Goal: Task Accomplishment & Management: Use online tool/utility

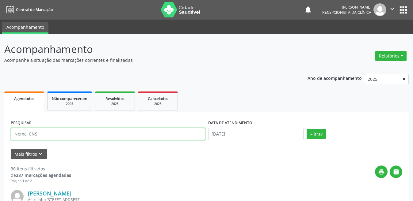
click at [72, 132] on input "text" at bounding box center [108, 134] width 194 height 12
type input "707609203797498"
click at [307, 129] on button "Filtrar" at bounding box center [316, 134] width 19 height 10
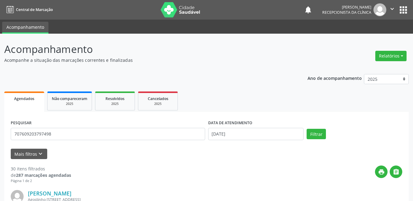
click at [105, 135] on input "707609203797498" at bounding box center [108, 134] width 194 height 12
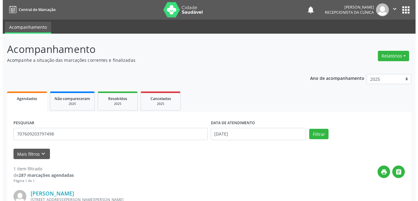
scroll to position [76, 0]
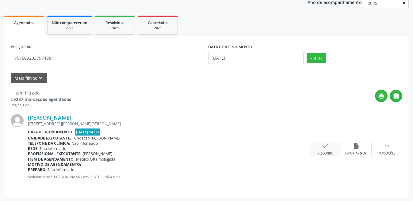
click at [324, 147] on icon "check" at bounding box center [325, 146] width 7 height 7
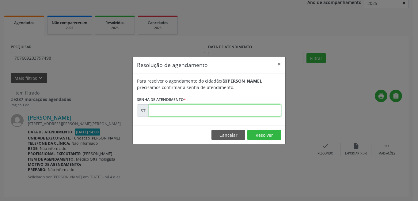
click at [185, 108] on input "text" at bounding box center [215, 111] width 132 height 12
type input "00022020"
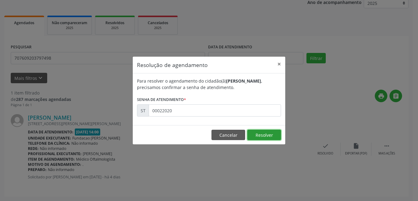
click at [266, 137] on button "Resolver" at bounding box center [264, 135] width 34 height 10
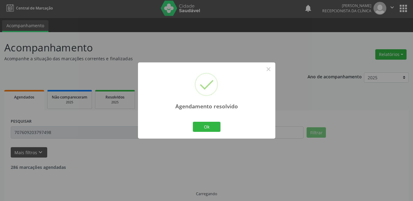
scroll to position [8, 0]
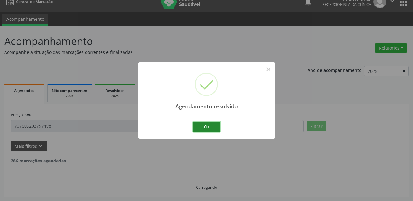
click at [207, 125] on button "Ok" at bounding box center [207, 127] width 28 height 10
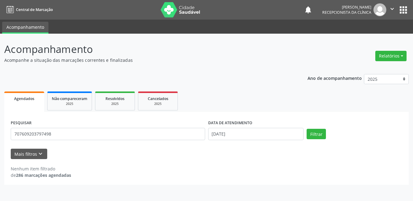
scroll to position [0, 0]
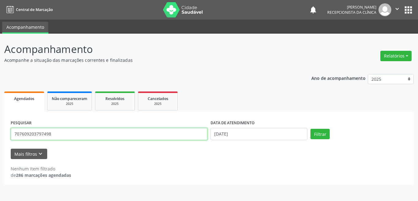
drag, startPoint x: 71, startPoint y: 132, endPoint x: 7, endPoint y: 132, distance: 64.1
click at [7, 132] on div "PESQUISAR 707609203797498 DATA DE ATENDIMENTO [DATE] Filtrar UNIDADE DE REFERÊN…" at bounding box center [209, 148] width 410 height 73
type input "898003731539014"
click at [311, 129] on button "Filtrar" at bounding box center [320, 134] width 19 height 10
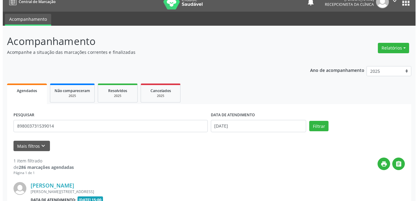
scroll to position [69, 0]
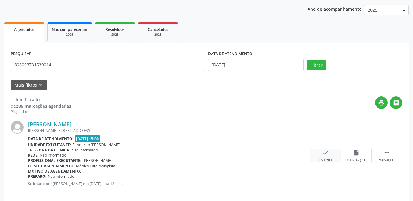
click at [331, 154] on div "check Resolvido" at bounding box center [325, 156] width 31 height 13
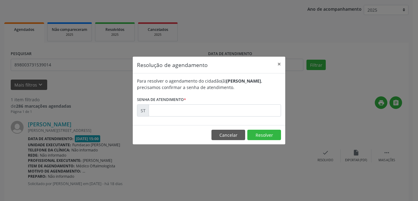
click at [229, 101] on form "Para resolver o agendamento do cidadão(ã) [PERSON_NAME] , precisamos confirmar …" at bounding box center [209, 97] width 144 height 39
click at [227, 106] on input "text" at bounding box center [215, 111] width 132 height 12
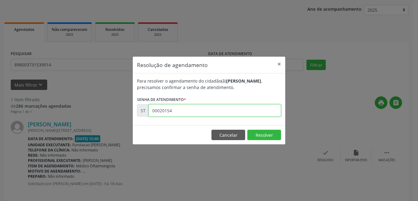
type input "00020154"
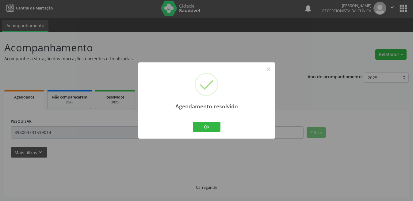
scroll to position [8, 0]
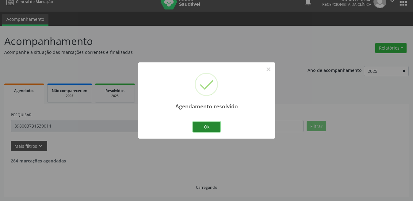
click at [197, 124] on button "Ok" at bounding box center [207, 127] width 28 height 10
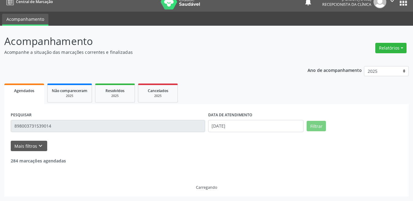
scroll to position [0, 0]
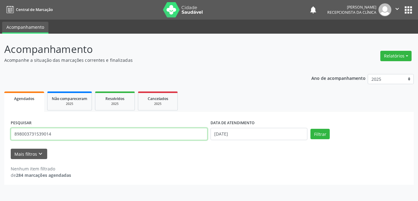
click at [71, 134] on input "898003731539014" at bounding box center [109, 134] width 197 height 12
drag, startPoint x: 48, startPoint y: 135, endPoint x: 7, endPoint y: 134, distance: 40.5
click at [7, 134] on div "PESQUISAR 898003731539014 DATA DE ATENDIMENTO [DATE] Filtrar UNIDADE DE REFERÊN…" at bounding box center [209, 148] width 410 height 73
type input "209278457890004"
click at [311, 129] on button "Filtrar" at bounding box center [320, 134] width 19 height 10
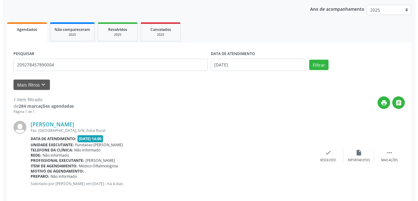
scroll to position [76, 0]
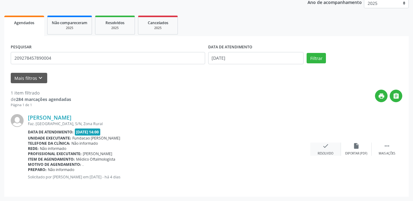
click at [329, 144] on div "check Resolvido" at bounding box center [325, 149] width 31 height 13
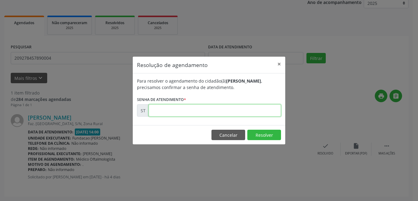
click at [208, 114] on input "text" at bounding box center [215, 111] width 132 height 12
type input "00022077"
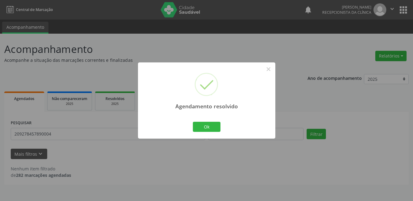
scroll to position [0, 0]
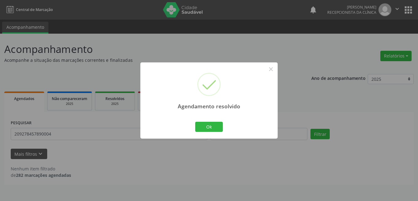
click at [223, 128] on div "Ok Cancel" at bounding box center [209, 126] width 30 height 13
click at [222, 128] on button "Ok" at bounding box center [209, 127] width 28 height 10
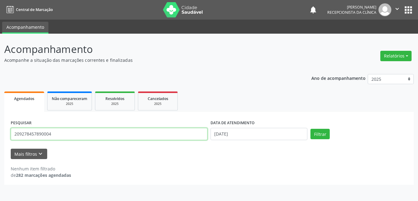
drag, startPoint x: 78, startPoint y: 133, endPoint x: 11, endPoint y: 132, distance: 67.1
click at [11, 132] on input "209278457890004" at bounding box center [109, 134] width 197 height 12
type input "701409617245530"
click at [311, 129] on button "Filtrar" at bounding box center [320, 134] width 19 height 10
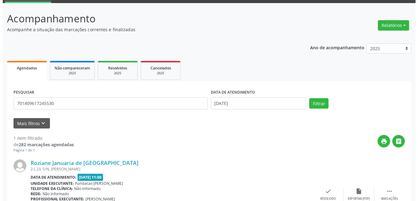
scroll to position [76, 0]
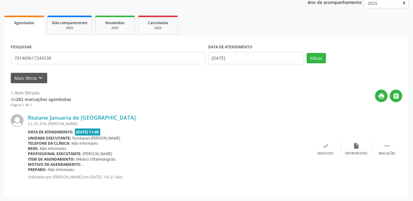
click at [328, 142] on div "Roziane Januaria de [GEOGRAPHIC_DATA] 2 L 23, S/N, [PERSON_NAME] Data de atendi…" at bounding box center [206, 149] width 391 height 83
click at [321, 147] on div "check Resolvido" at bounding box center [325, 149] width 31 height 13
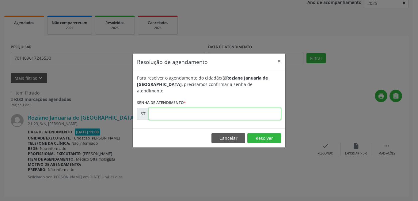
click at [195, 114] on input "text" at bounding box center [215, 114] width 132 height 12
type input "00018792"
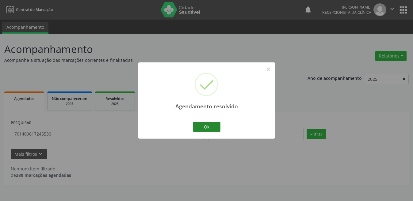
scroll to position [0, 0]
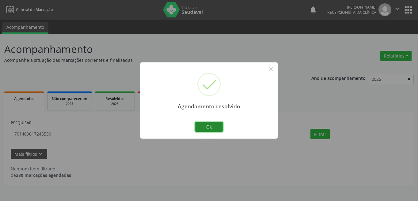
click at [221, 124] on button "Ok" at bounding box center [209, 127] width 28 height 10
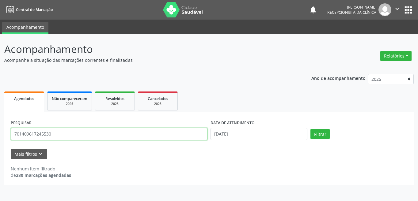
drag, startPoint x: 74, startPoint y: 135, endPoint x: 11, endPoint y: 135, distance: 62.8
click at [11, 135] on input "701409617245530" at bounding box center [109, 134] width 197 height 12
type input "163923070020018"
click at [311, 129] on button "Filtrar" at bounding box center [320, 134] width 19 height 10
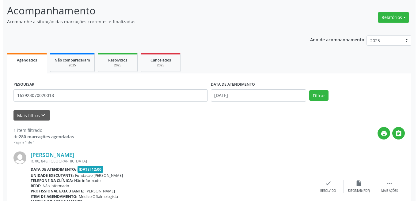
scroll to position [76, 0]
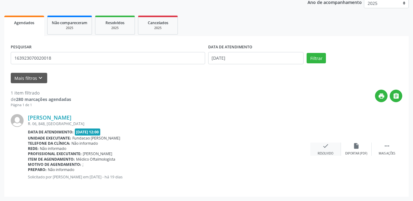
click at [329, 147] on icon "check" at bounding box center [325, 146] width 7 height 7
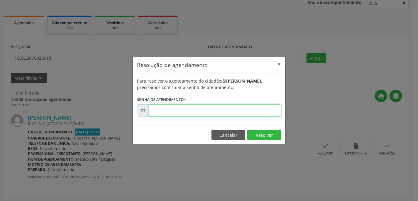
click at [201, 111] on input "text" at bounding box center [215, 111] width 132 height 12
type input "00019610"
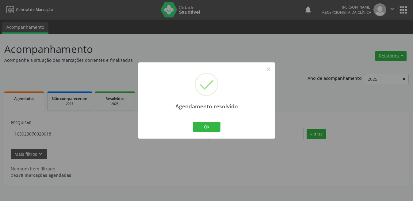
scroll to position [0, 0]
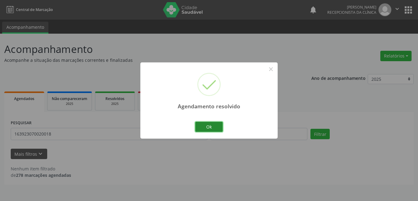
click at [207, 123] on button "Ok" at bounding box center [209, 127] width 28 height 10
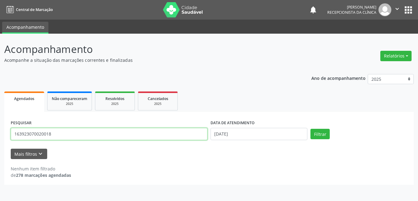
drag, startPoint x: 40, startPoint y: 135, endPoint x: 11, endPoint y: 136, distance: 28.8
click at [11, 136] on input "163923070020018" at bounding box center [109, 134] width 197 height 12
type input "702404591293820"
click at [311, 129] on button "Filtrar" at bounding box center [320, 134] width 19 height 10
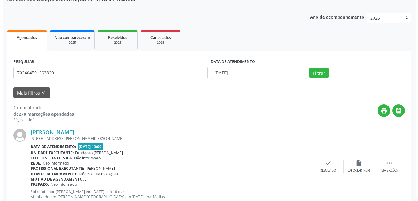
scroll to position [81, 0]
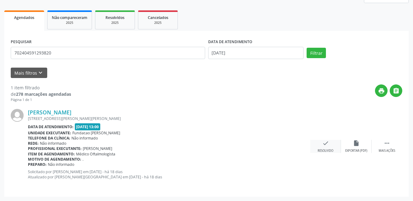
click at [327, 142] on icon "check" at bounding box center [325, 143] width 7 height 7
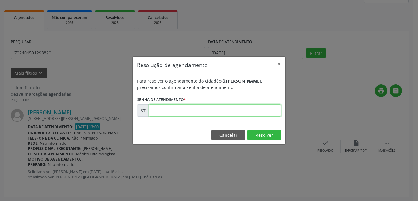
click at [193, 112] on input "text" at bounding box center [215, 111] width 132 height 12
type input "00020012"
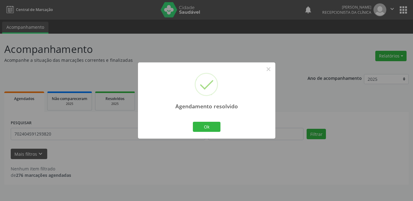
scroll to position [0, 0]
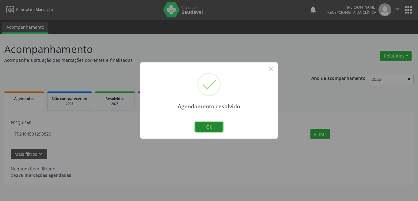
click at [220, 122] on button "Ok" at bounding box center [209, 127] width 28 height 10
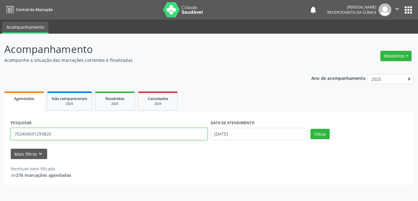
drag, startPoint x: 61, startPoint y: 130, endPoint x: 7, endPoint y: 136, distance: 54.0
click at [7, 136] on div "PESQUISAR 702404591293820 DATA DE ATENDIMENTO [DATE] Filtrar UNIDADE DE REFERÊN…" at bounding box center [209, 148] width 410 height 73
type input "707803627873917"
click at [311, 129] on button "Filtrar" at bounding box center [320, 134] width 19 height 10
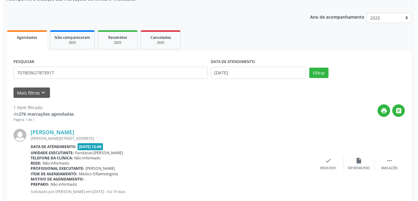
scroll to position [76, 0]
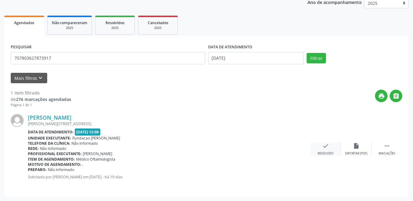
click at [325, 149] on icon "check" at bounding box center [325, 146] width 7 height 7
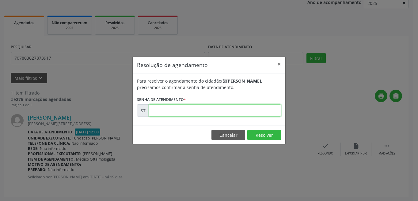
click at [220, 112] on input "text" at bounding box center [215, 111] width 132 height 12
type input "00019844"
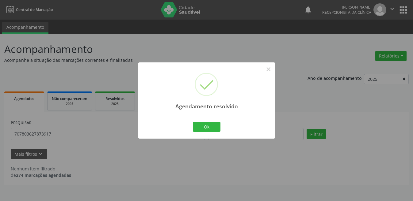
scroll to position [0, 0]
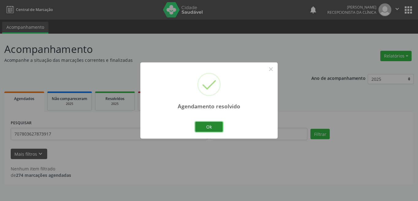
click at [216, 129] on button "Ok" at bounding box center [209, 127] width 28 height 10
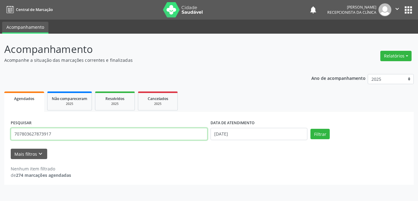
drag, startPoint x: 81, startPoint y: 136, endPoint x: 5, endPoint y: 133, distance: 76.1
click at [5, 133] on div "PESQUISAR 707803627873917 DATA DE ATENDIMENTO [DATE] Filtrar UNIDADE DE REFERÊN…" at bounding box center [209, 148] width 410 height 73
type input "898003731616353"
click at [311, 129] on button "Filtrar" at bounding box center [320, 134] width 19 height 10
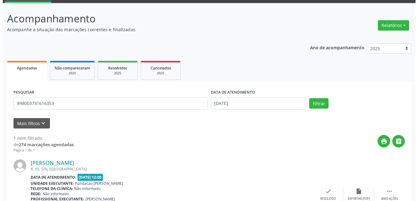
scroll to position [61, 0]
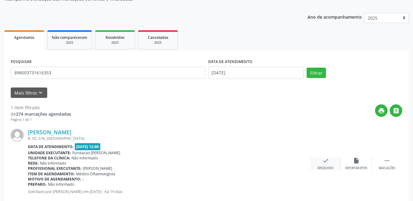
click at [326, 162] on icon "check" at bounding box center [325, 161] width 7 height 7
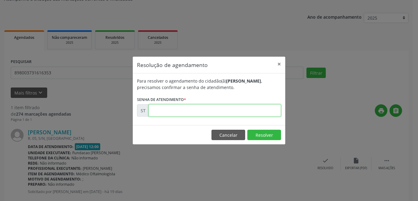
click at [157, 109] on input "text" at bounding box center [215, 111] width 132 height 12
type input "00019613"
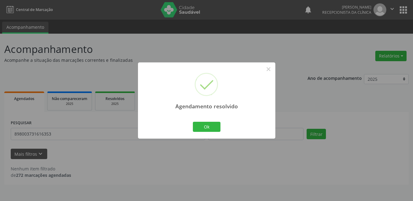
scroll to position [0, 0]
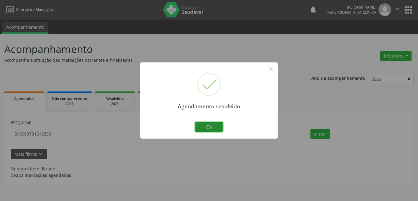
click at [220, 127] on button "Ok" at bounding box center [209, 127] width 28 height 10
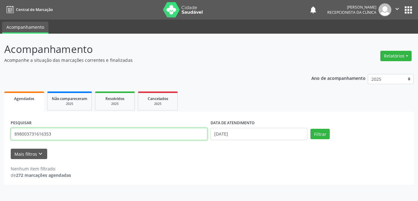
drag, startPoint x: 74, startPoint y: 132, endPoint x: 6, endPoint y: 132, distance: 68.4
click at [6, 132] on div "PESQUISAR 898003731616353 DATA DE ATENDIMENTO [DATE] Filtrar UNIDADE DE REFERÊN…" at bounding box center [209, 148] width 410 height 73
type input "703404103980600"
click at [311, 129] on button "Filtrar" at bounding box center [320, 134] width 19 height 10
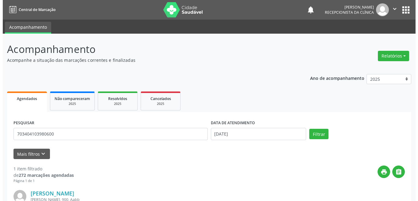
scroll to position [76, 0]
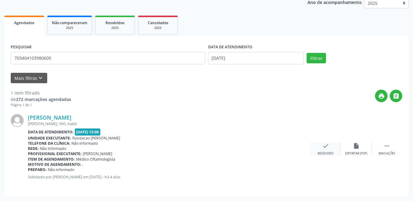
click at [326, 148] on icon "check" at bounding box center [325, 146] width 7 height 7
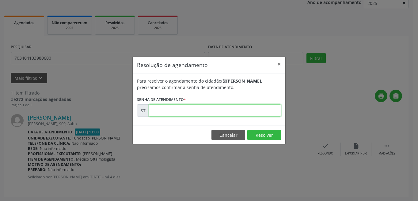
click at [209, 108] on input "text" at bounding box center [215, 111] width 132 height 12
type input "00022018"
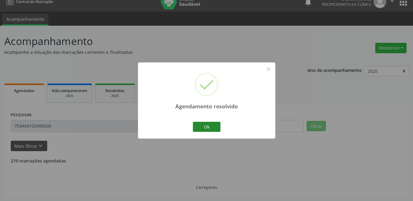
scroll to position [0, 0]
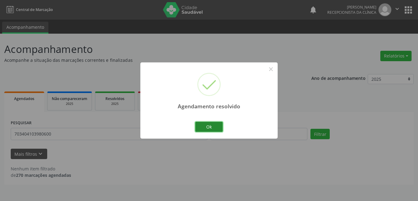
click at [213, 126] on button "Ok" at bounding box center [209, 127] width 28 height 10
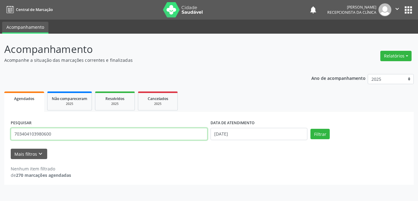
drag, startPoint x: 83, startPoint y: 138, endPoint x: 3, endPoint y: 134, distance: 79.8
click at [3, 134] on div "Acompanhamento Acompanhe a situação das marcações correntes e finalizadas Relat…" at bounding box center [209, 118] width 418 height 168
type input "708000338357122"
click at [311, 129] on button "Filtrar" at bounding box center [320, 134] width 19 height 10
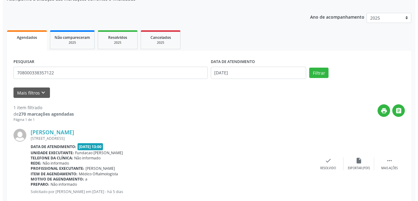
scroll to position [76, 0]
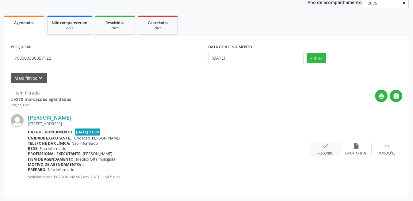
click at [329, 146] on div "check Resolvido" at bounding box center [325, 149] width 31 height 13
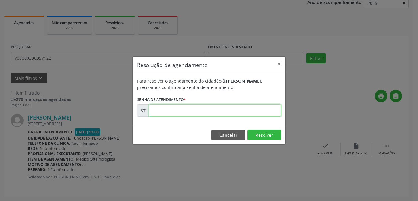
click at [217, 115] on input "text" at bounding box center [215, 111] width 132 height 12
type input "00022005"
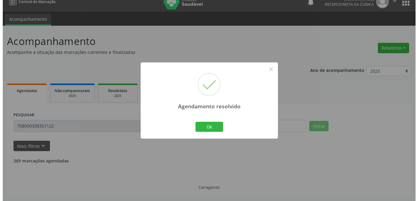
scroll to position [0, 0]
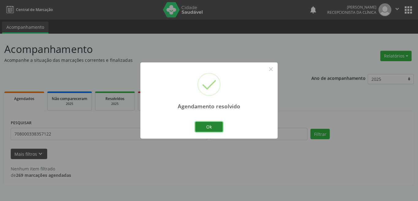
click at [203, 131] on button "Ok" at bounding box center [209, 127] width 28 height 10
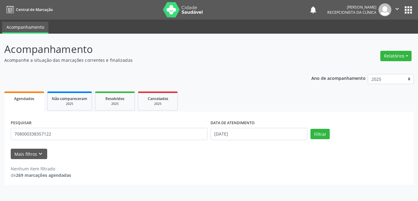
click at [200, 109] on ul "Agendados Não compareceram 2025 Resolvidos 2025 Cancelados 2025" at bounding box center [209, 101] width 410 height 22
